Goal: Task Accomplishment & Management: Complete application form

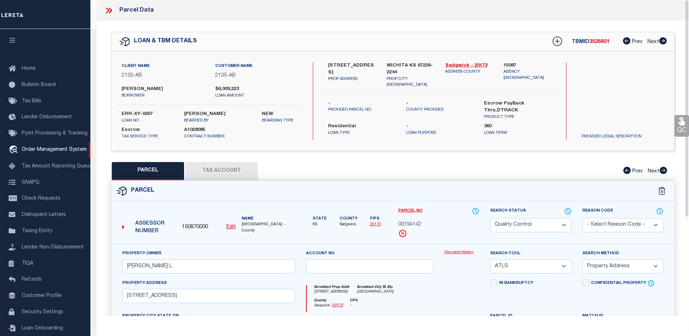
select select "QC"
select select "ATL"
select select "ADD"
select select "10"
select select "Escrow"
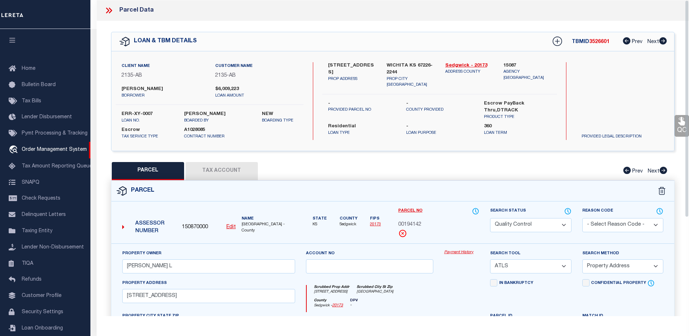
select select "2"
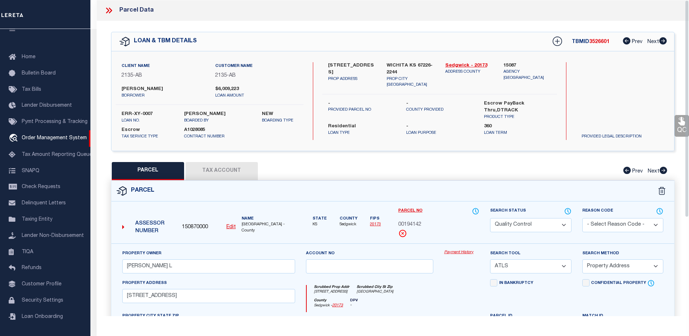
click at [148, 112] on label "ERR-XY-0007" at bounding box center [146, 114] width 51 height 7
copy div "ERR-XY-0007"
click at [112, 9] on icon at bounding box center [108, 10] width 9 height 9
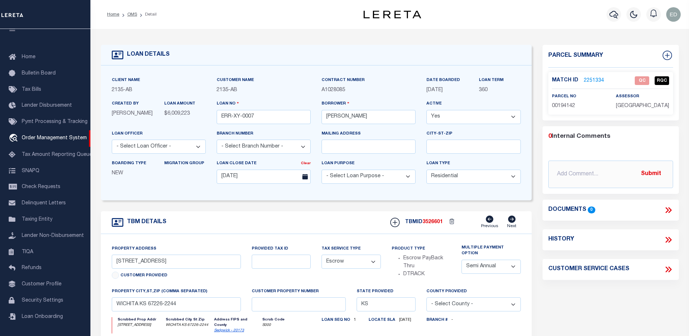
click at [432, 224] on span "3526601" at bounding box center [432, 221] width 20 height 5
copy span "3526601"
click at [609, 33] on div "LOAN DETAILS Client Name 2135" at bounding box center [389, 248] width 598 height 438
click at [589, 79] on link "2251334" at bounding box center [594, 81] width 20 height 8
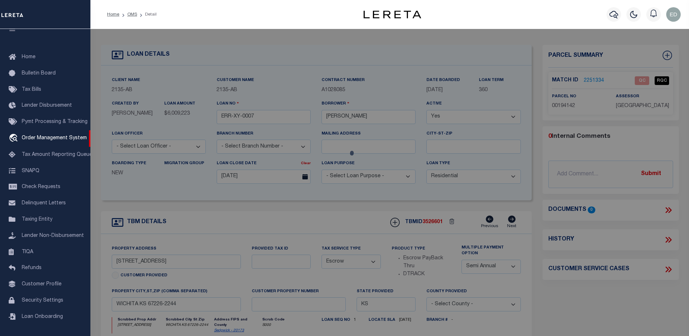
select select "AS"
select select
checkbox input "false"
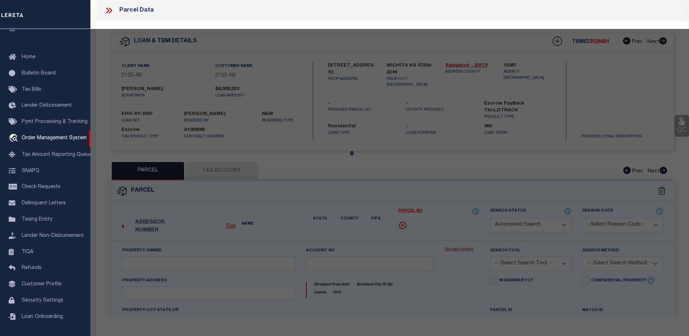
select select "QC"
type input "[PERSON_NAME] L"
select select "ATL"
select select "ADD"
type input "[STREET_ADDRESS]"
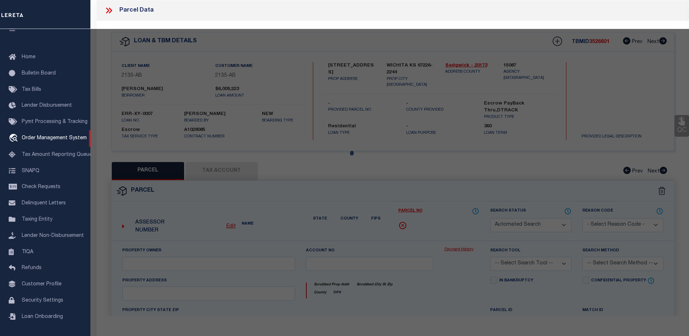
checkbox input "false"
type input "[GEOGRAPHIC_DATA]"
type textarea "LOT 12 BLOCK 2 [GEOGRAPHIC_DATA] EIGHTH ADD."
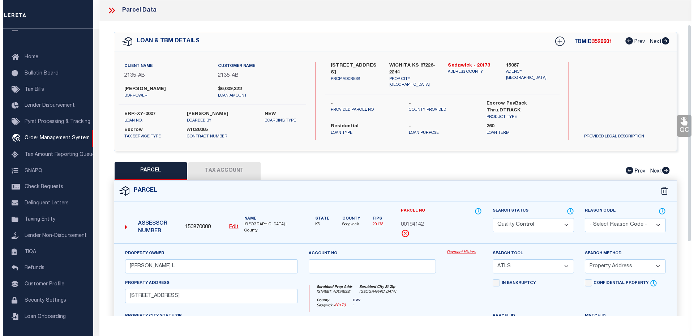
scroll to position [36, 0]
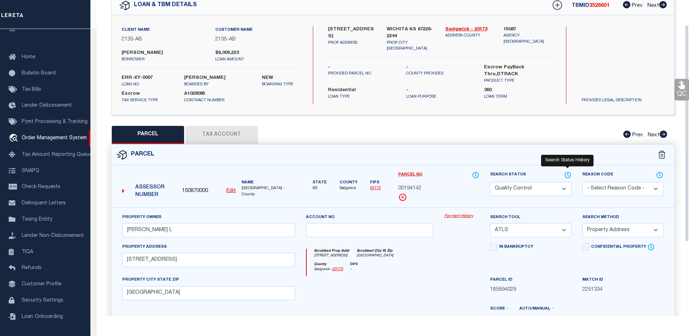
click at [569, 173] on icon at bounding box center [567, 175] width 7 height 8
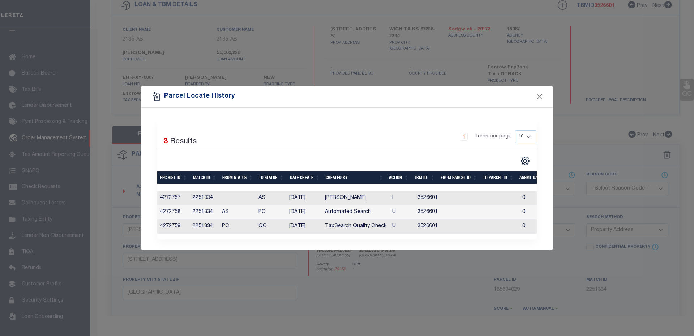
drag, startPoint x: 548, startPoint y: 150, endPoint x: 546, endPoint y: 146, distance: 4.4
click at [548, 150] on div "Selected 3 Results 1 Items per page 10 25 50 100" at bounding box center [347, 179] width 412 height 142
